Goal: Browse casually

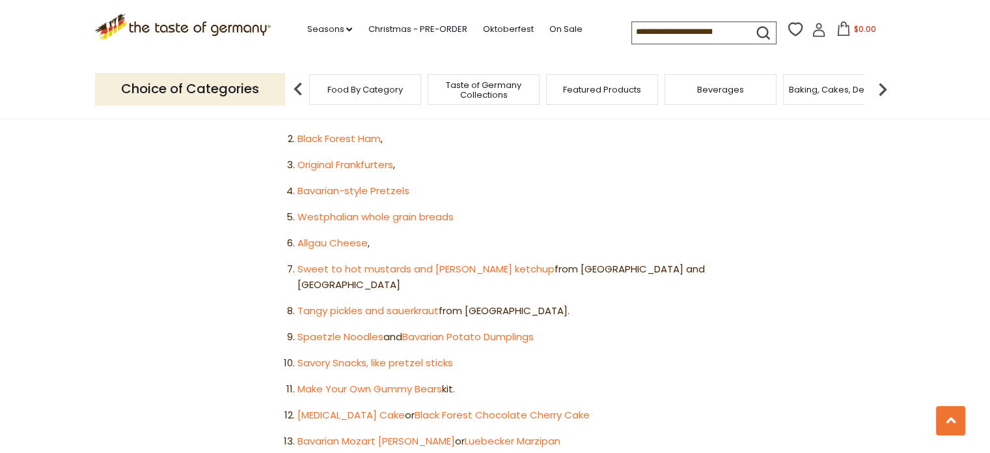
scroll to position [847, 0]
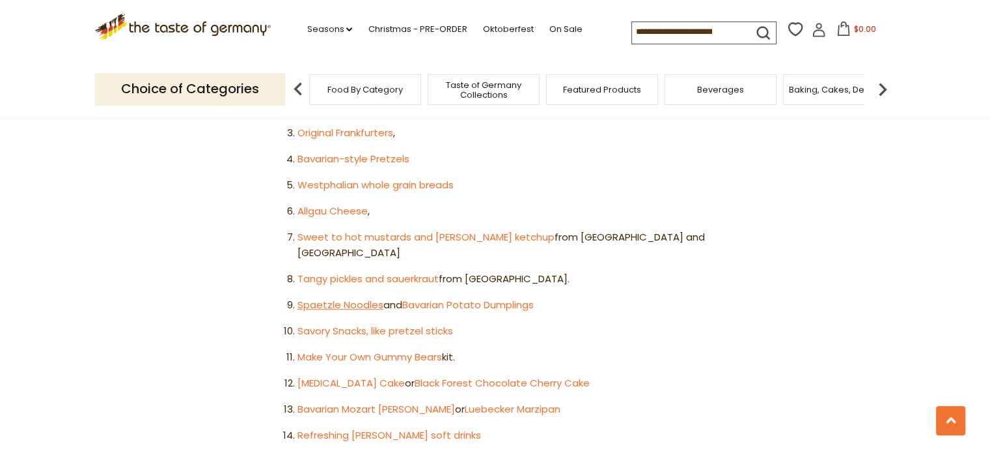
click at [349, 298] on link "Spaetzle Noodles" at bounding box center [341, 305] width 86 height 14
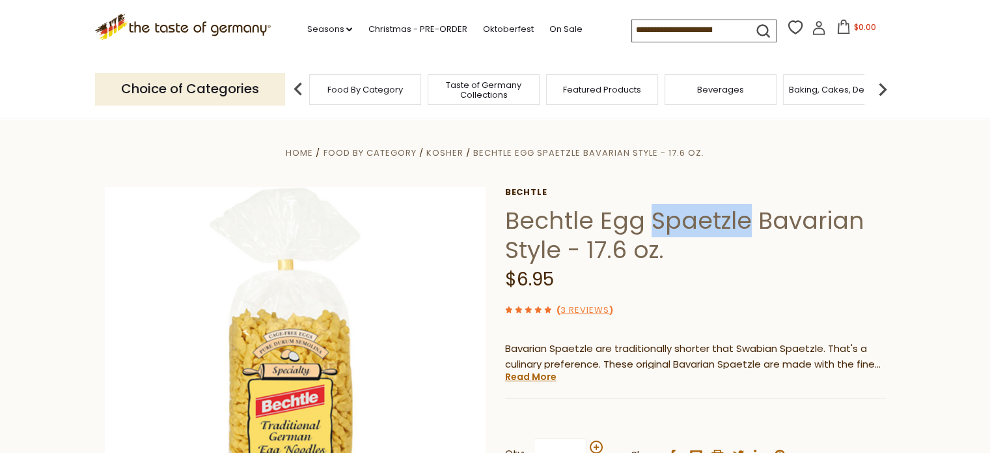
drag, startPoint x: 746, startPoint y: 223, endPoint x: 645, endPoint y: 214, distance: 101.3
click at [645, 214] on h1 "Bechtle Egg Spaetzle Bavarian Style - 17.6 oz." at bounding box center [695, 235] width 381 height 59
copy h1 "Spaetzle"
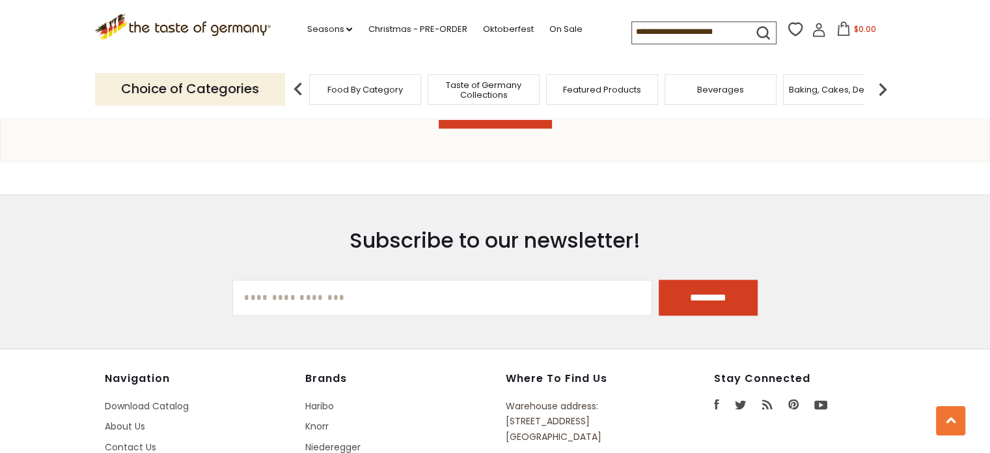
scroll to position [1432, 0]
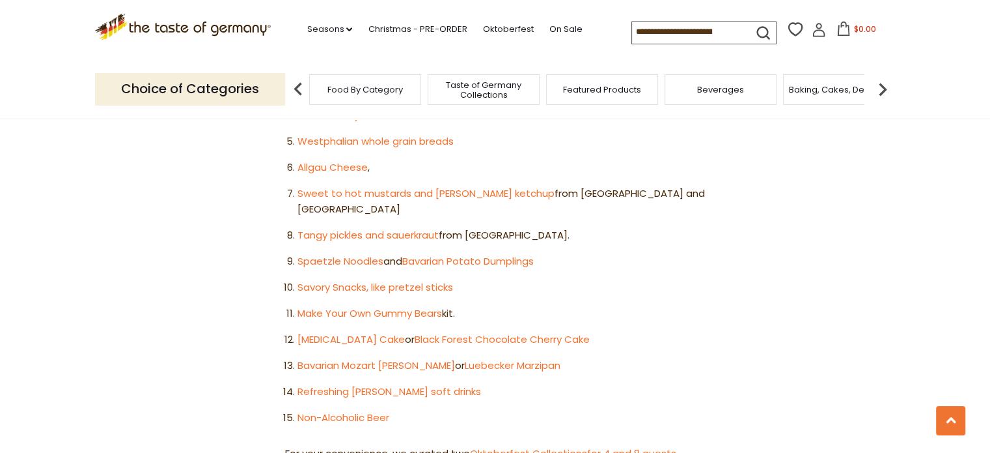
scroll to position [912, 0]
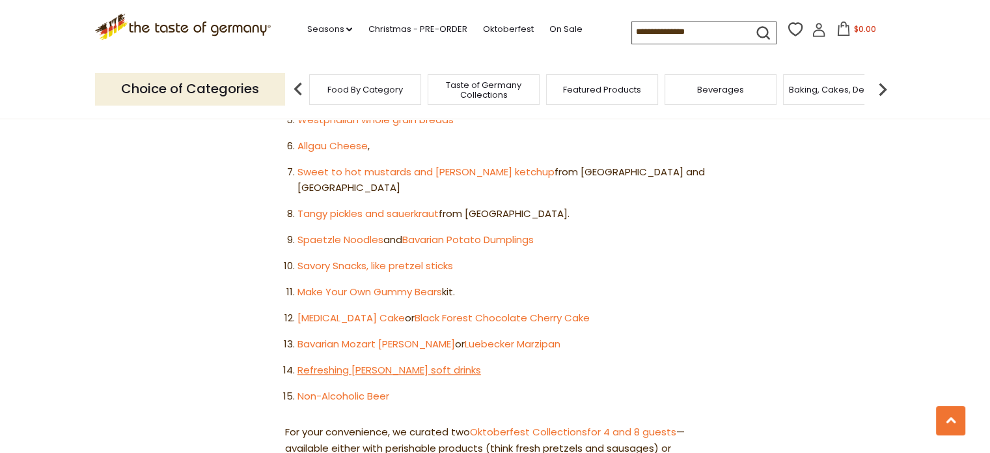
click at [376, 363] on link "Refreshing Radler soft drinks" at bounding box center [390, 370] width 184 height 14
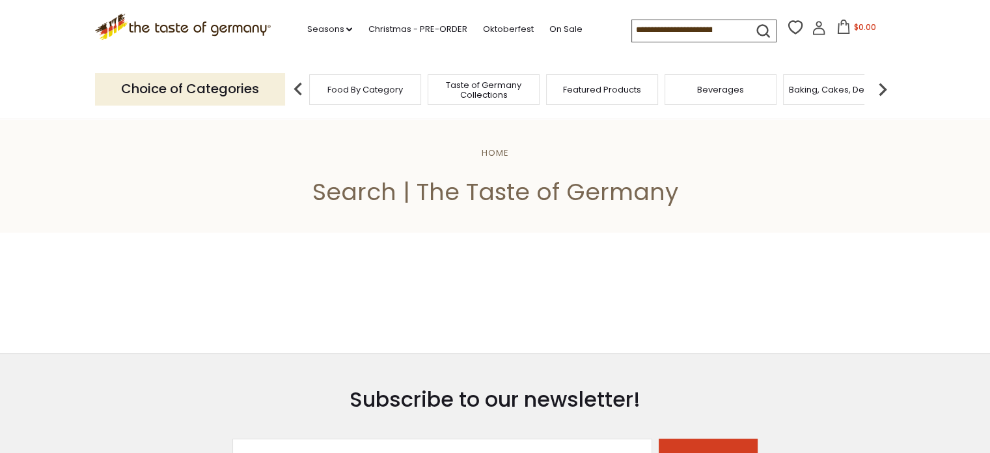
click at [350, 96] on div "Food By Category" at bounding box center [365, 89] width 112 height 31
click at [387, 96] on div "Food By Category" at bounding box center [365, 89] width 112 height 31
click at [473, 98] on span "Taste of Germany Collections" at bounding box center [477, 90] width 104 height 20
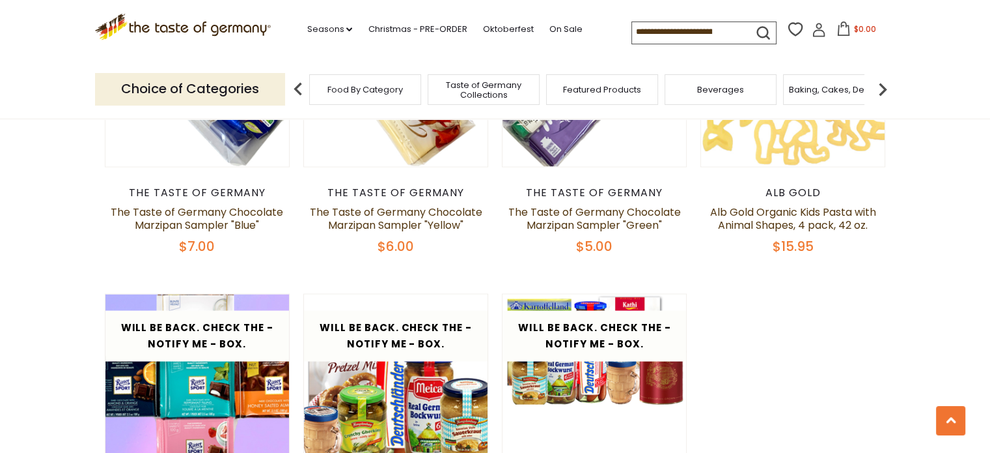
scroll to position [2539, 0]
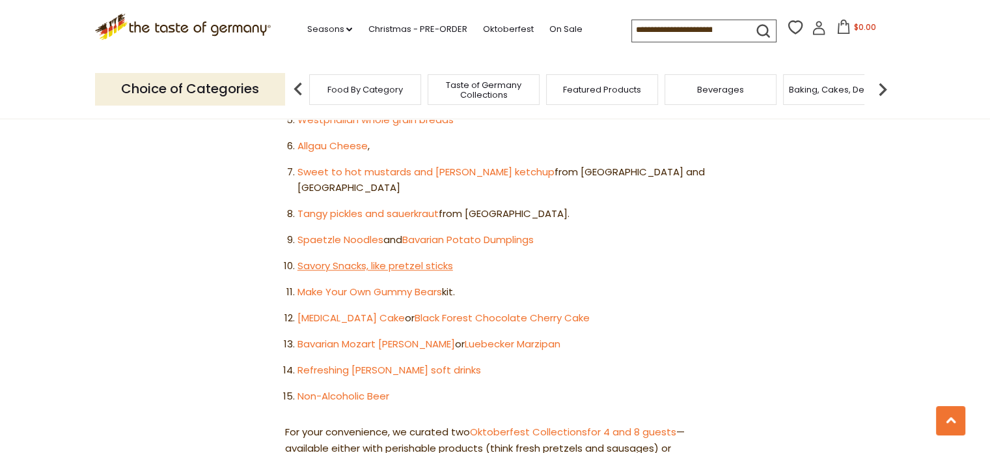
click at [354, 258] on link "Savory Snacks, like pretzel sticks" at bounding box center [376, 265] width 156 height 14
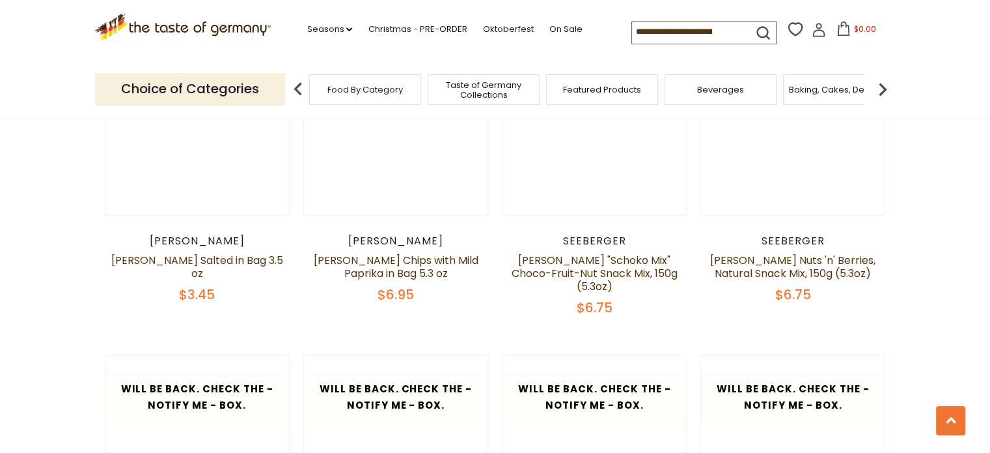
scroll to position [2930, 0]
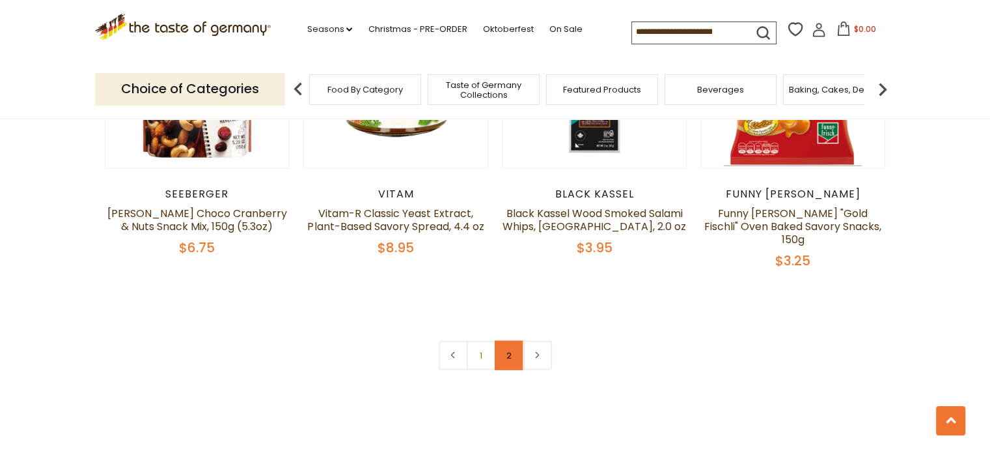
click at [508, 341] on link "2" at bounding box center [509, 355] width 29 height 29
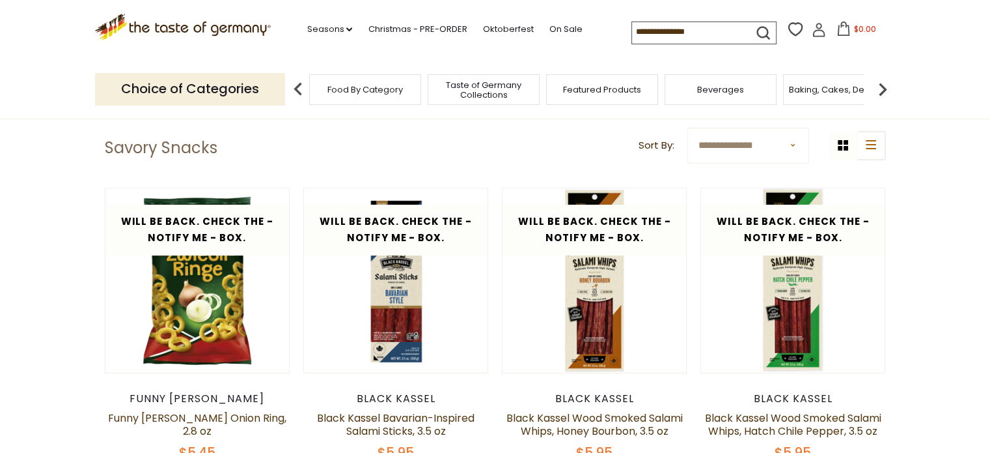
scroll to position [125, 0]
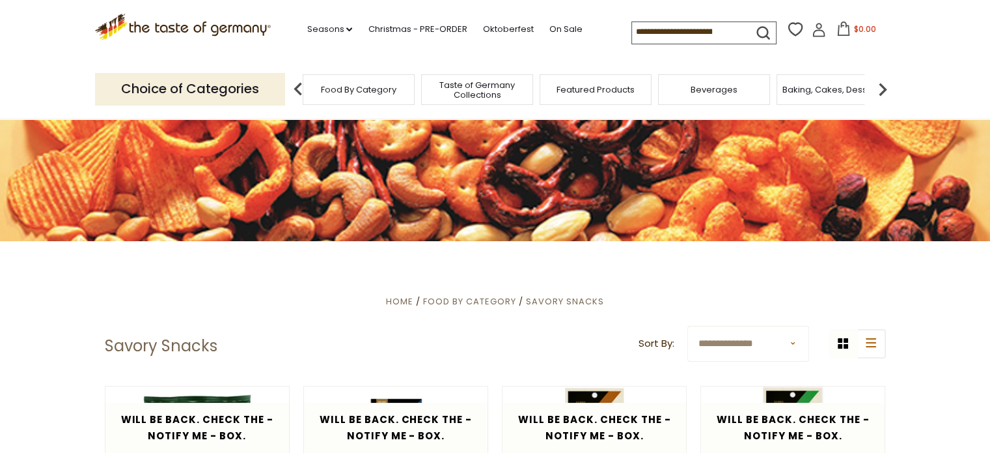
click at [724, 94] on span "Beverages" at bounding box center [714, 90] width 47 height 10
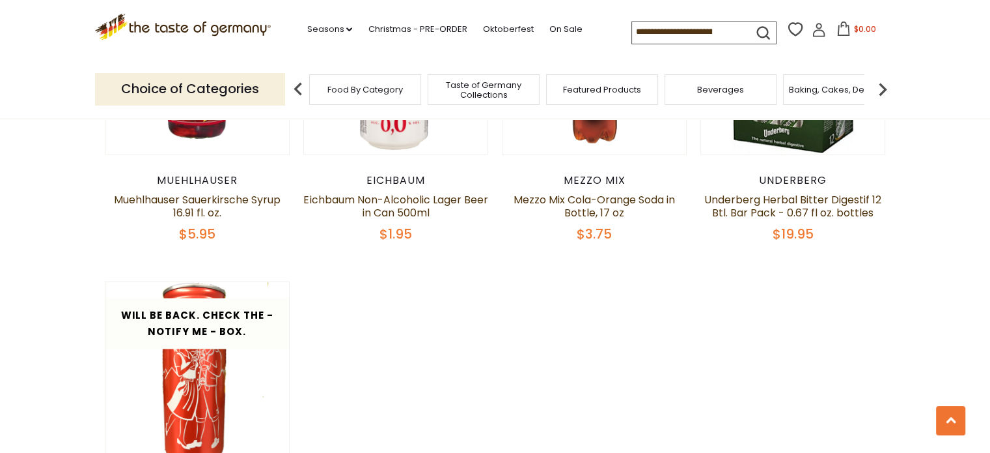
scroll to position [2474, 0]
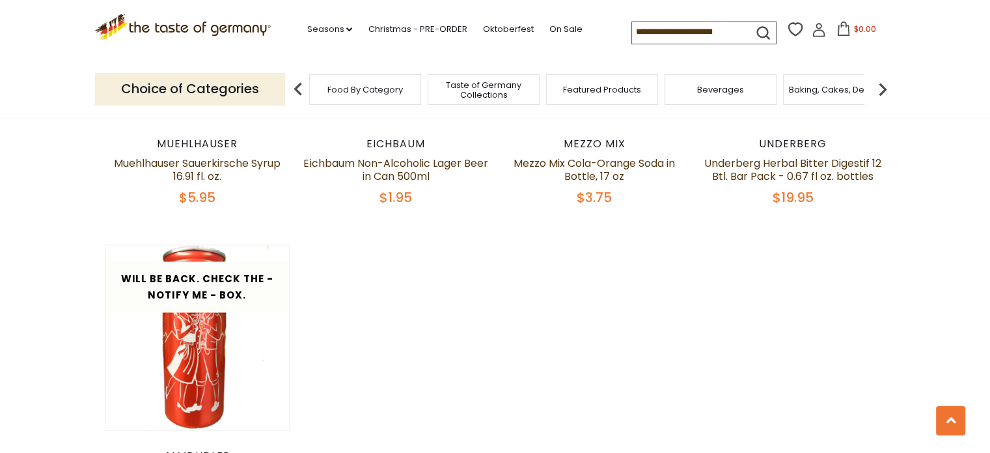
click at [884, 91] on img at bounding box center [883, 89] width 26 height 26
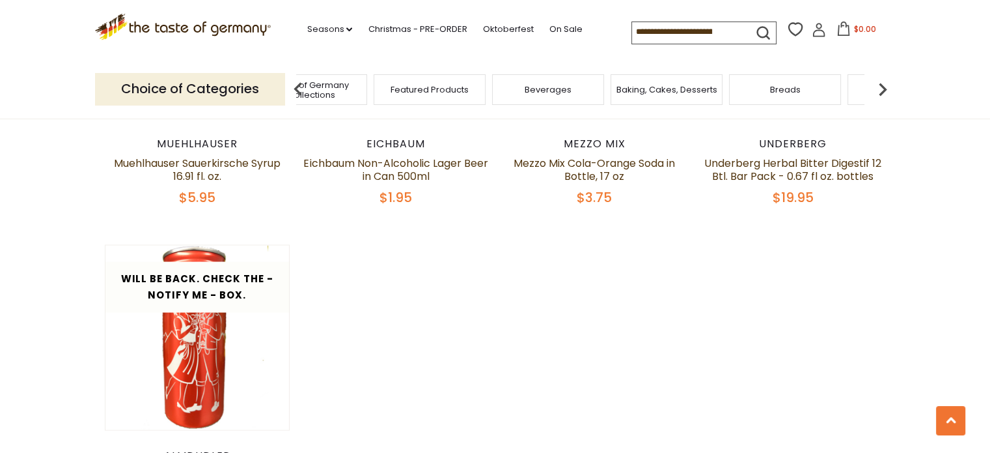
click at [893, 90] on img at bounding box center [883, 89] width 26 height 26
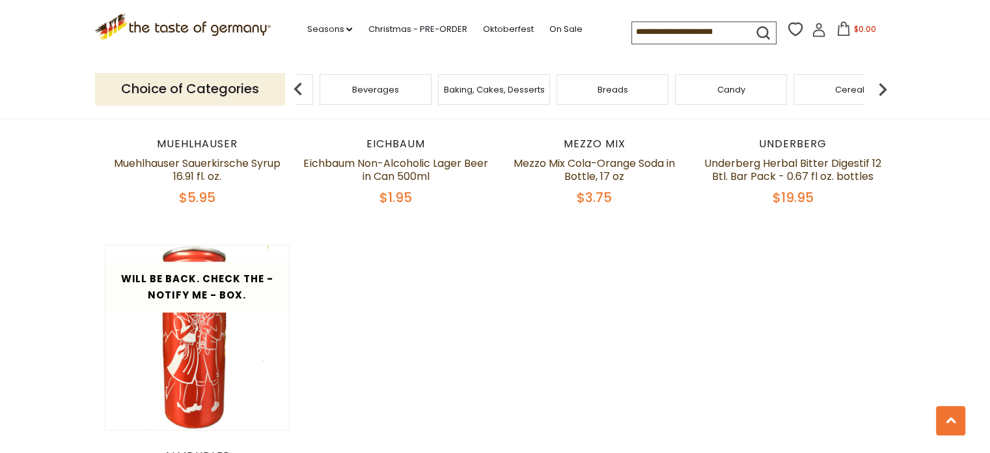
click at [890, 92] on img at bounding box center [883, 89] width 26 height 26
click at [454, 92] on span "Breads" at bounding box center [440, 90] width 31 height 10
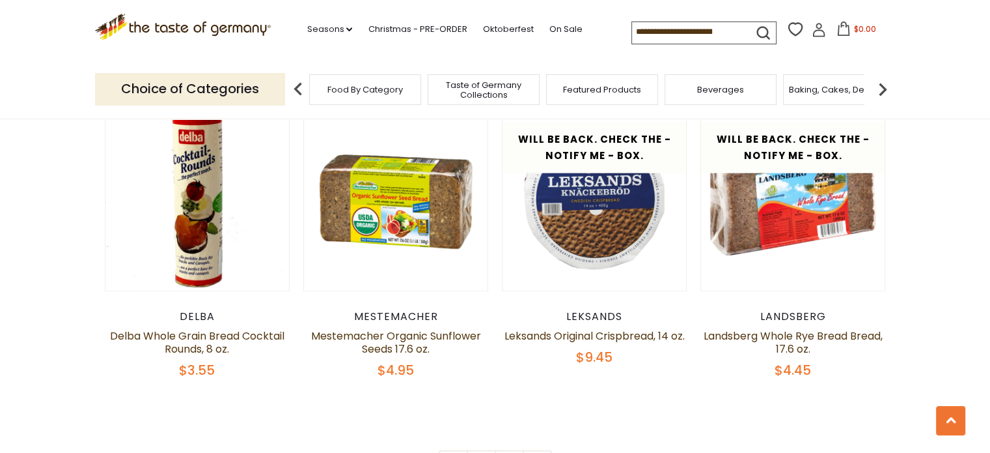
scroll to position [2927, 0]
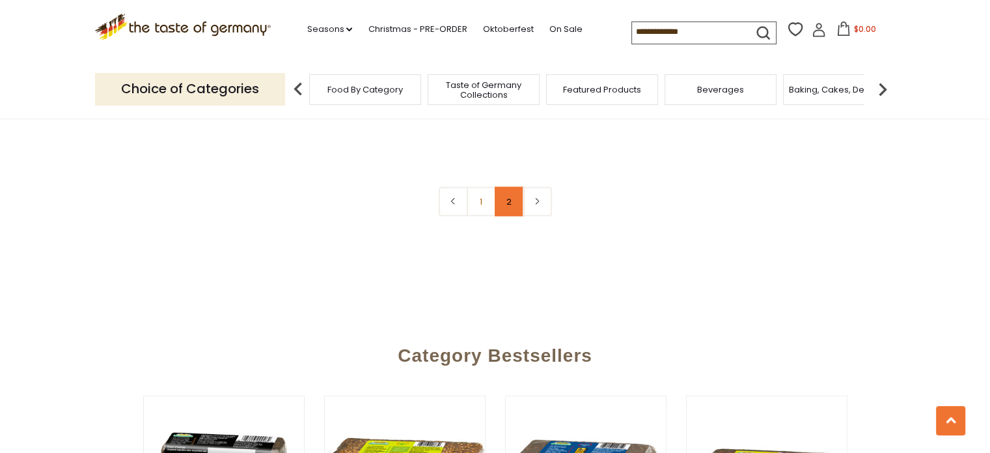
click at [512, 206] on link "2" at bounding box center [509, 201] width 29 height 29
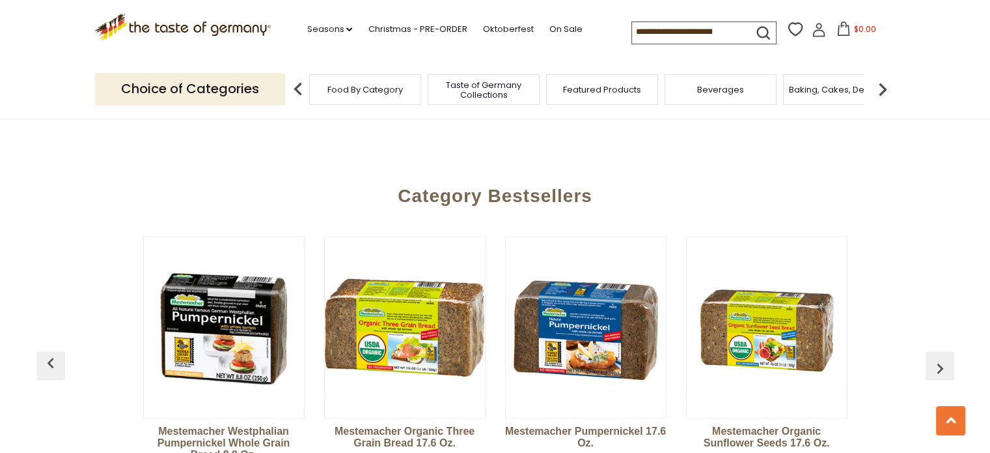
scroll to position [2078, 0]
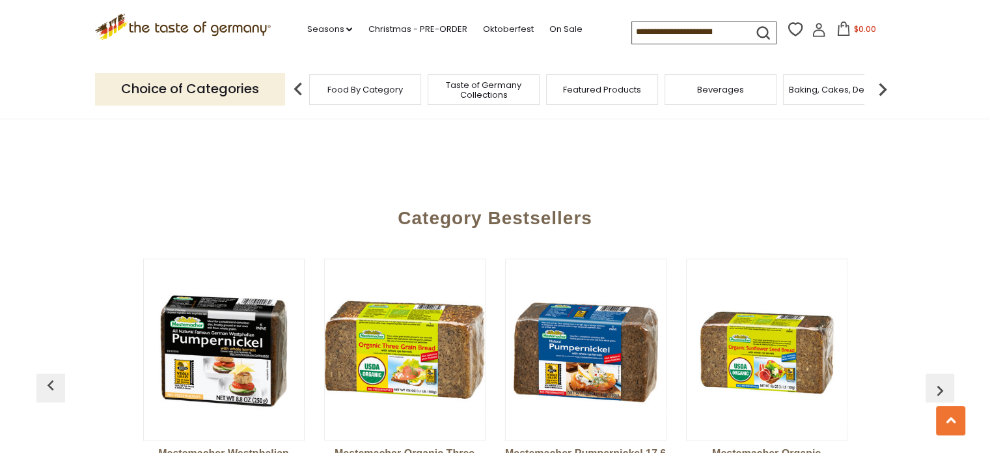
drag, startPoint x: 268, startPoint y: 29, endPoint x: 158, endPoint y: 23, distance: 110.2
click at [158, 23] on div ".st0{fill:#EDD300;} .st1{fill:#D33E21;} .st0{fill:#EDD300;} .st1{fill:#D33E21;}…" at bounding box center [495, 30] width 801 height 60
click at [164, 28] on icon ".st0{fill:#EDD300;} .st1{fill:#D33E21;}" at bounding box center [183, 27] width 176 height 27
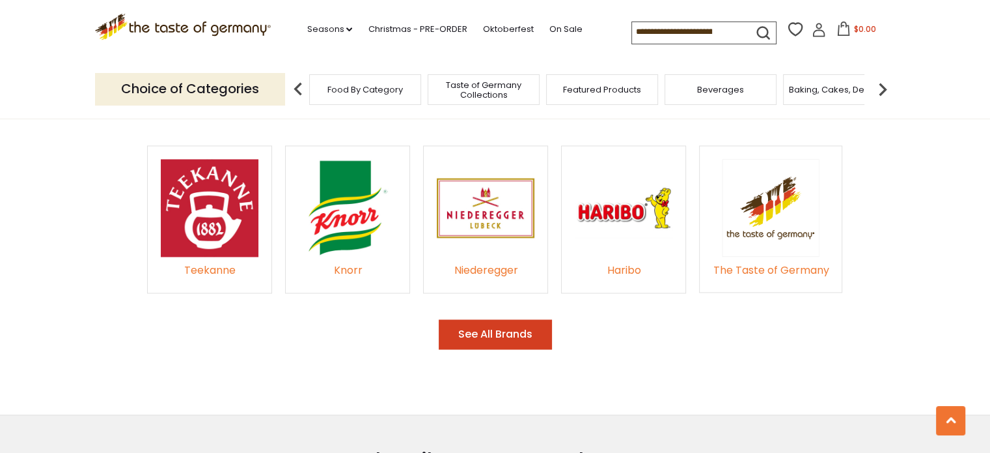
scroll to position [1953, 0]
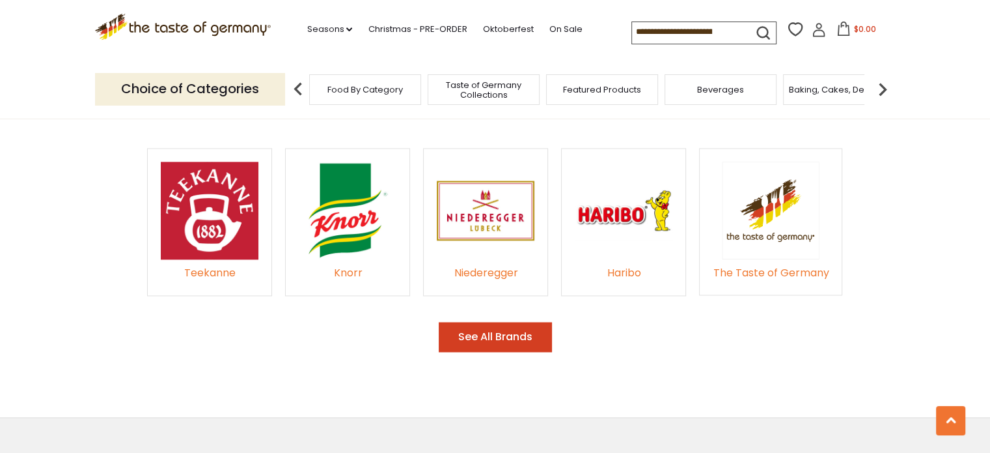
click at [792, 264] on div "The Taste of Germany" at bounding box center [771, 273] width 116 height 18
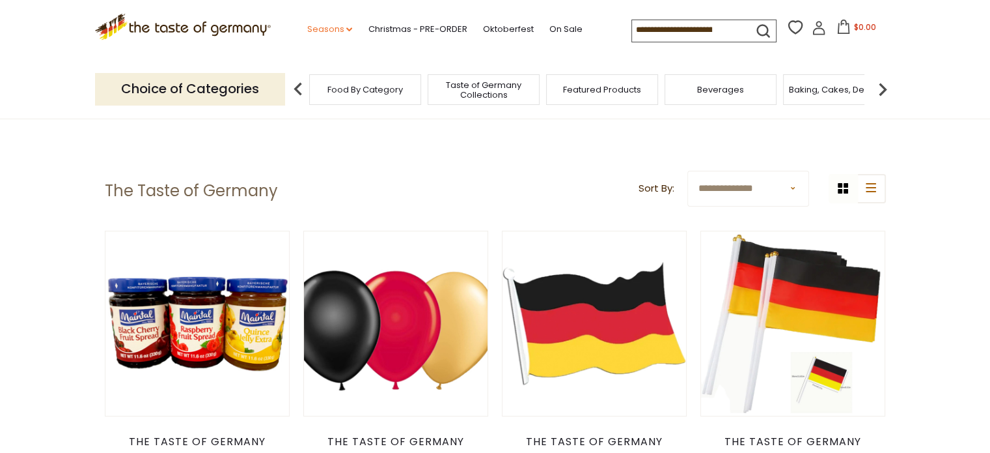
click at [346, 28] on icon "dropdown_arrow" at bounding box center [349, 29] width 6 height 5
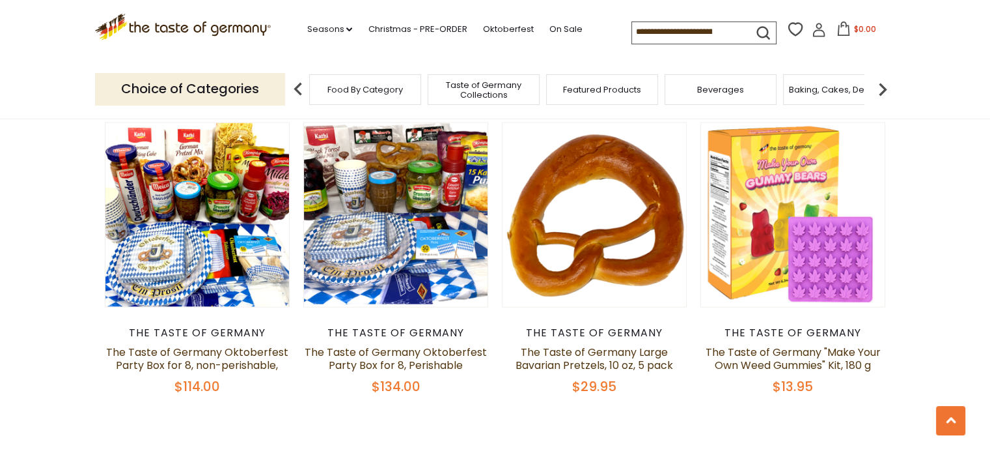
scroll to position [2735, 0]
